Goal: Task Accomplishment & Management: Complete application form

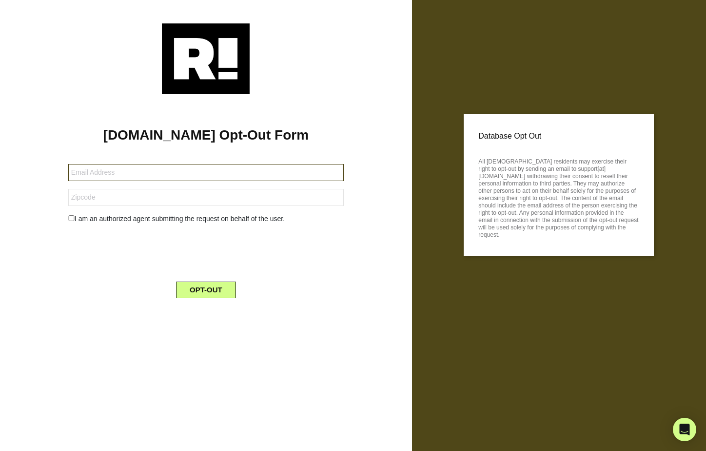
click at [251, 167] on input "text" at bounding box center [206, 172] width 276 height 17
click at [136, 172] on input "austinlkelleher" at bounding box center [206, 172] width 276 height 17
type input "[EMAIL_ADDRESS][DOMAIN_NAME]"
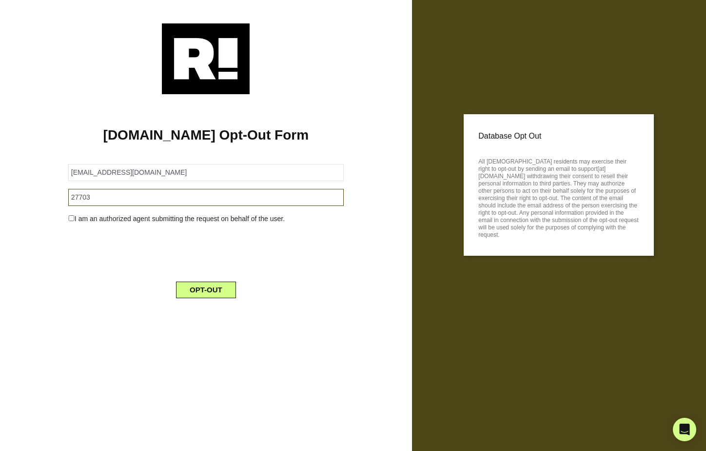
type input "27703"
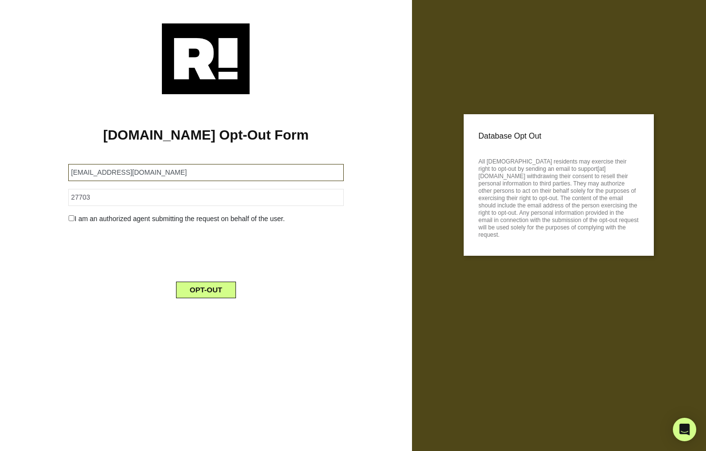
click at [166, 175] on input "[EMAIL_ADDRESS][DOMAIN_NAME]" at bounding box center [206, 172] width 276 height 17
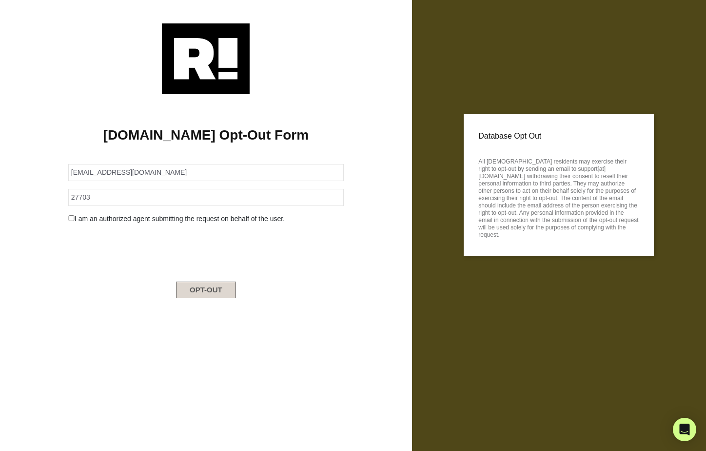
click at [210, 288] on button "OPT-OUT" at bounding box center [206, 289] width 60 height 17
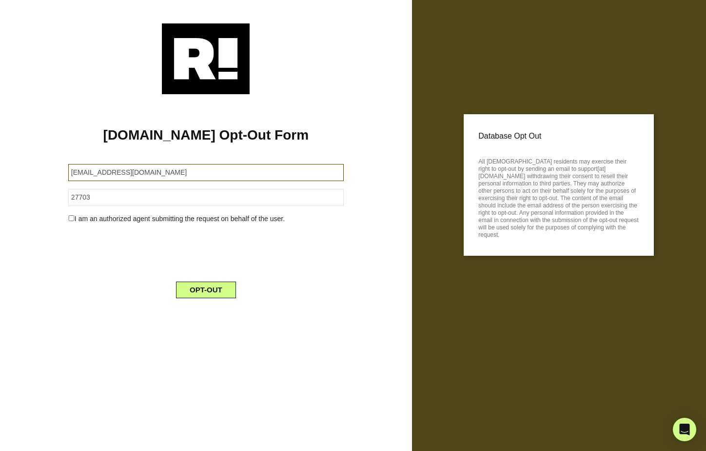
drag, startPoint x: 187, startPoint y: 171, endPoint x: -17, endPoint y: 171, distance: 203.9
click at [0, 171] on html "[DOMAIN_NAME] Opt-Out Form [EMAIL_ADDRESS][DOMAIN_NAME] 27703 I am an authorize…" at bounding box center [353, 225] width 706 height 451
type input "[EMAIL_ADDRESS][DOMAIN_NAME]"
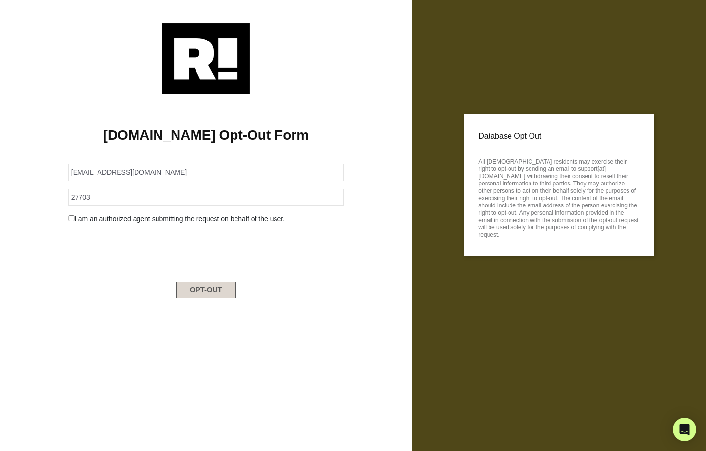
click at [209, 296] on button "OPT-OUT" at bounding box center [206, 289] width 60 height 17
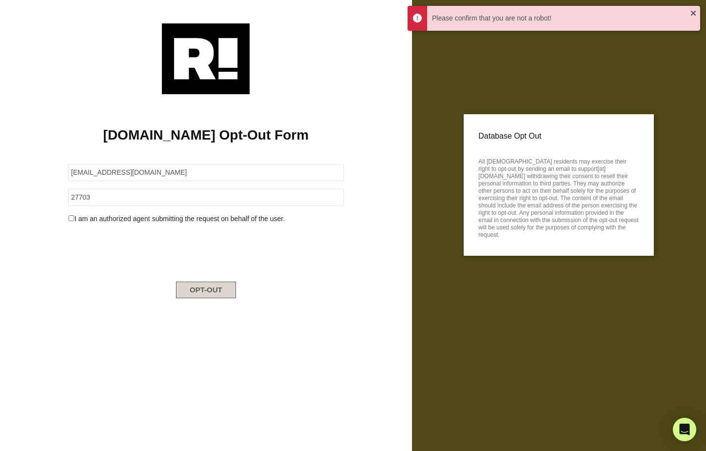
click at [204, 292] on button "OPT-OUT" at bounding box center [206, 289] width 60 height 17
